Goal: Find specific page/section: Find specific page/section

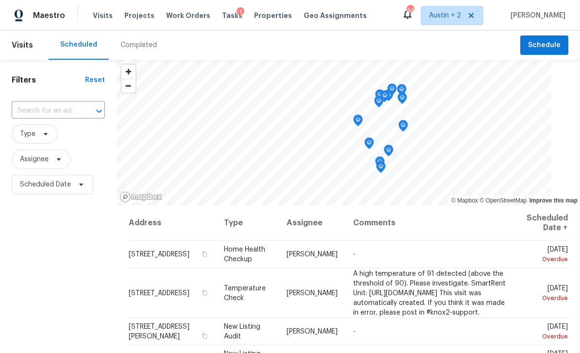
click at [139, 18] on span "Projects" at bounding box center [139, 16] width 30 height 10
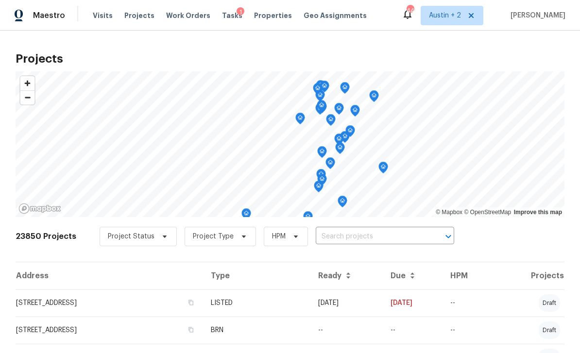
click at [348, 233] on input "text" at bounding box center [371, 236] width 111 height 15
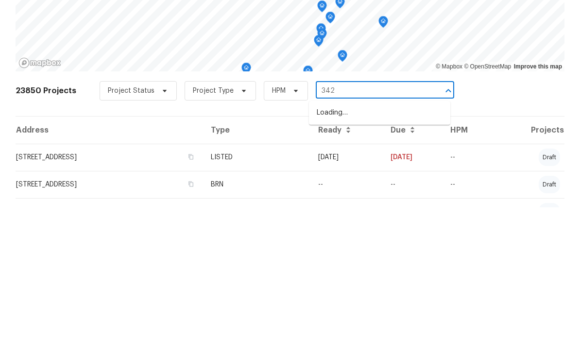
type input "3424"
click at [379, 251] on li "[STREET_ADDRESS]" at bounding box center [379, 259] width 141 height 16
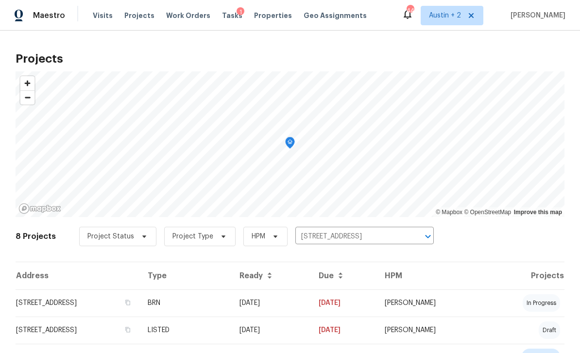
click at [95, 301] on td "[STREET_ADDRESS]" at bounding box center [78, 303] width 124 height 27
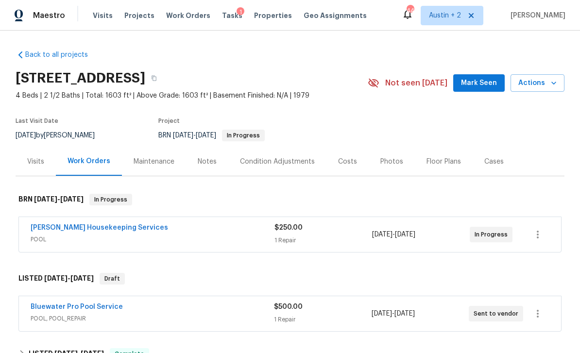
click at [479, 82] on span "Mark Seen" at bounding box center [479, 83] width 36 height 12
click at [103, 306] on link "Bluewater Pro Pool Service" at bounding box center [77, 307] width 92 height 7
